Goal: Transaction & Acquisition: Purchase product/service

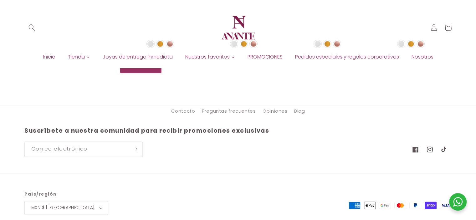
scroll to position [756, 0]
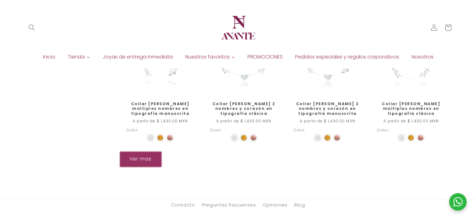
click at [145, 151] on button "Ver mas" at bounding box center [141, 158] width 42 height 15
click at [144, 151] on button "Ver mas" at bounding box center [141, 158] width 42 height 15
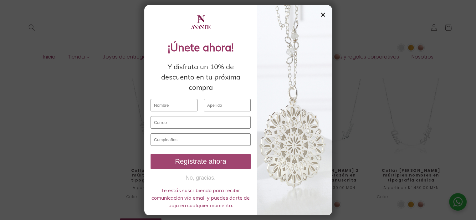
scroll to position [661, 0]
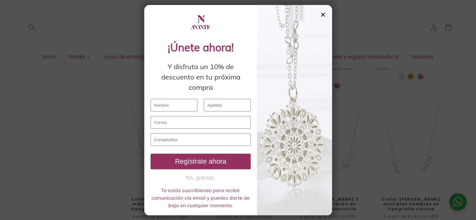
click at [321, 13] on div "✕" at bounding box center [323, 14] width 6 height 7
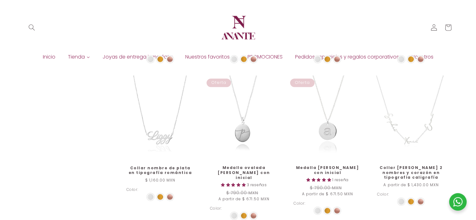
scroll to position [348, 0]
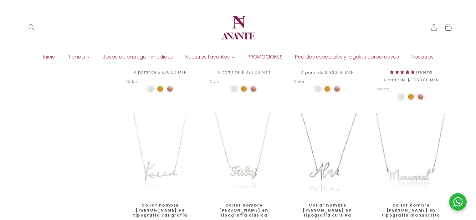
click at [54, 56] on span "Inicio" at bounding box center [49, 57] width 13 height 7
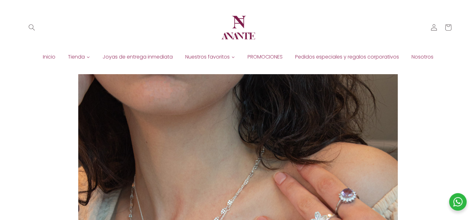
click at [78, 56] on span "Tienda" at bounding box center [76, 57] width 17 height 7
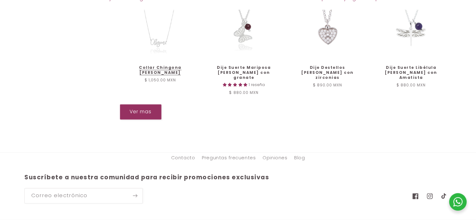
scroll to position [740, 0]
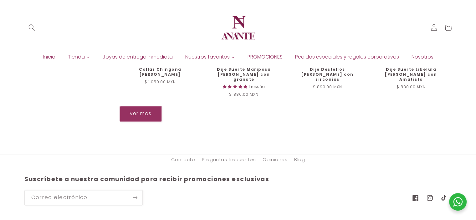
click at [130, 106] on button "Ver mas" at bounding box center [141, 113] width 42 height 15
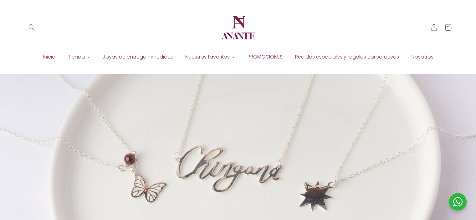
scroll to position [664, 0]
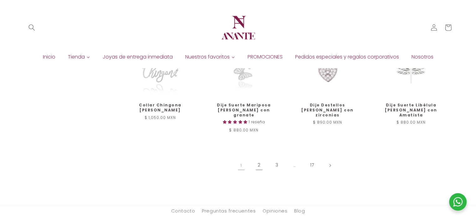
click at [259, 158] on link "2" at bounding box center [259, 165] width 14 height 14
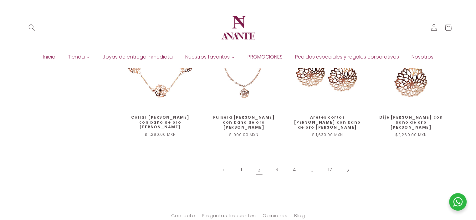
click at [349, 177] on link "Página siguiente" at bounding box center [348, 170] width 14 height 14
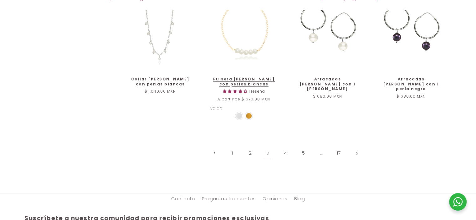
scroll to position [778, 0]
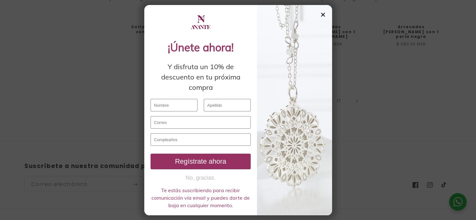
click at [322, 15] on div "✕" at bounding box center [323, 14] width 6 height 7
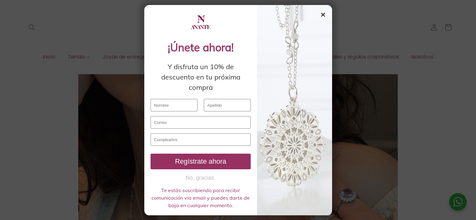
click at [324, 14] on div "✕" at bounding box center [323, 14] width 6 height 7
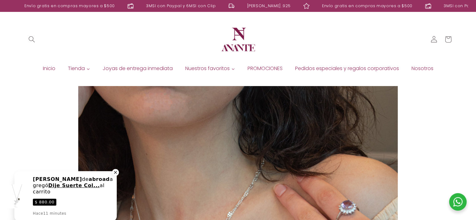
click at [115, 172] on icon "Close a notification" at bounding box center [115, 172] width 3 height 3
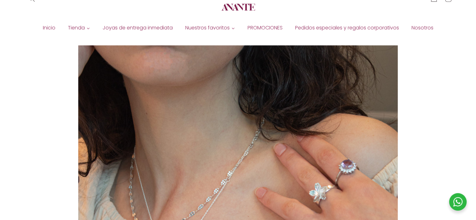
scroll to position [31, 0]
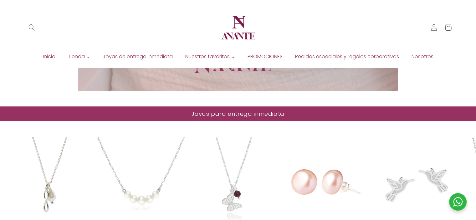
scroll to position [250, 0]
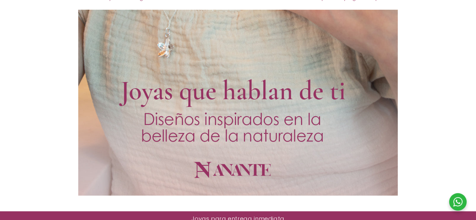
scroll to position [291, 0]
